Goal: Task Accomplishment & Management: Manage account settings

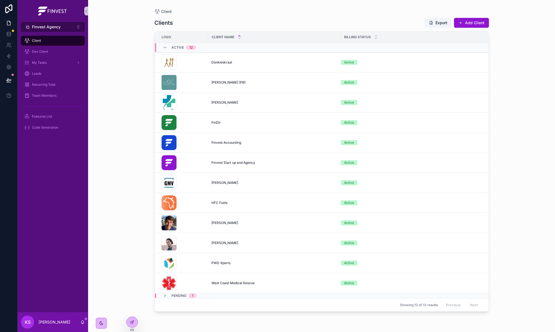
click at [42, 27] on span "Finvest Agency" at bounding box center [46, 27] width 29 height 6
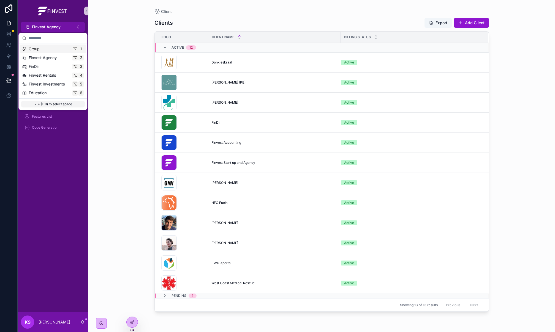
click at [36, 47] on span "Group" at bounding box center [34, 49] width 11 height 6
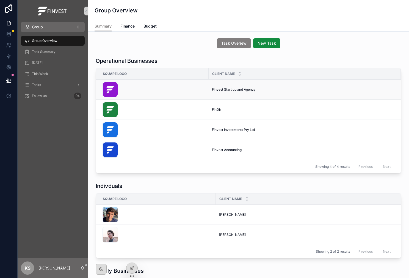
click at [223, 87] on span "Finvest Start up and Agency" at bounding box center [234, 89] width 44 height 4
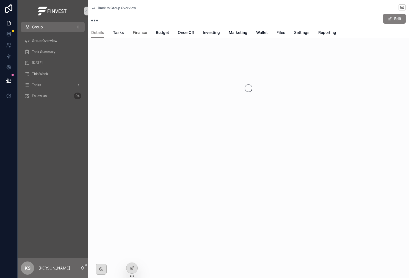
click at [139, 31] on span "Finance" at bounding box center [140, 33] width 14 height 6
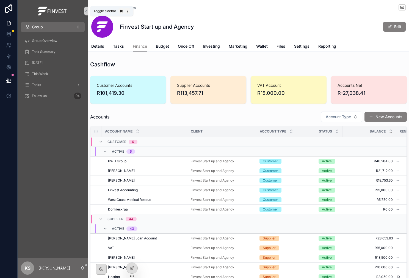
click at [85, 10] on icon "scrollable content" at bounding box center [86, 11] width 4 height 4
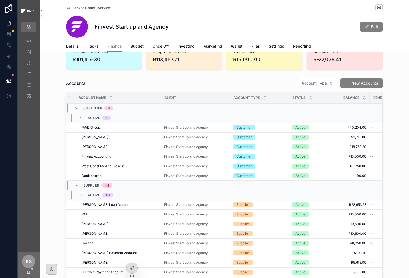
scroll to position [41, 0]
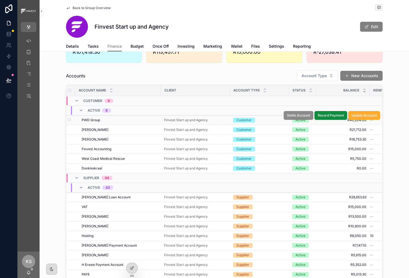
click at [296, 114] on span "Settle Account" at bounding box center [298, 115] width 23 height 4
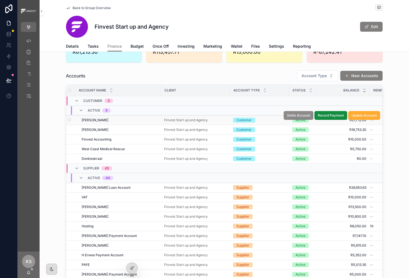
click at [303, 113] on span "Settle Account" at bounding box center [298, 115] width 23 height 4
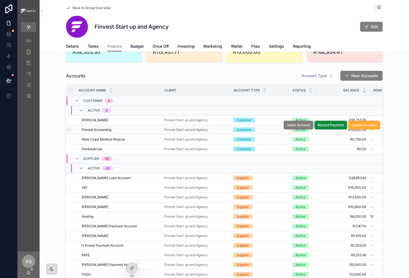
click at [277, 128] on div "Customer" at bounding box center [259, 129] width 53 height 5
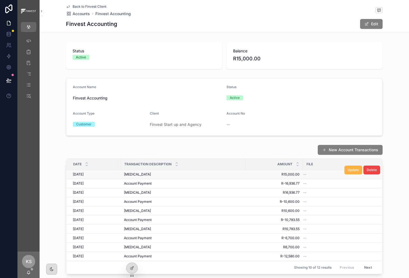
click at [354, 171] on span "Update" at bounding box center [353, 170] width 11 height 4
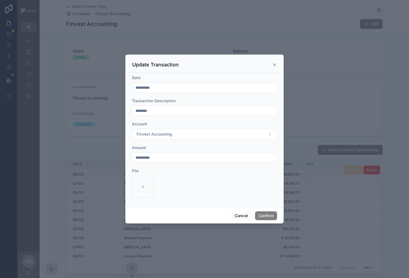
drag, startPoint x: 169, startPoint y: 159, endPoint x: 123, endPoint y: 158, distance: 45.7
click at [123, 158] on div "**********" at bounding box center [204, 139] width 409 height 278
paste input "text"
type input "**********"
click at [267, 212] on button "Confirm" at bounding box center [266, 215] width 22 height 9
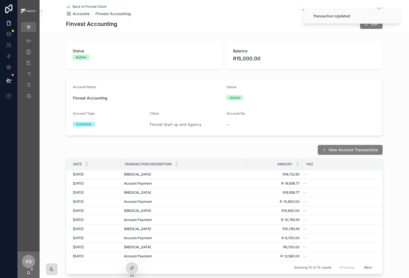
click at [100, 5] on span "Back to Finvest Client" at bounding box center [90, 6] width 34 height 4
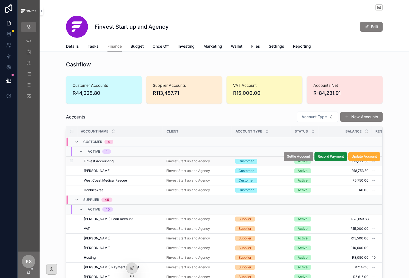
click at [298, 155] on span "Settle Account" at bounding box center [298, 156] width 23 height 4
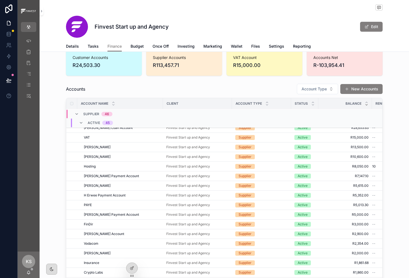
scroll to position [65, 0]
